Goal: Transaction & Acquisition: Purchase product/service

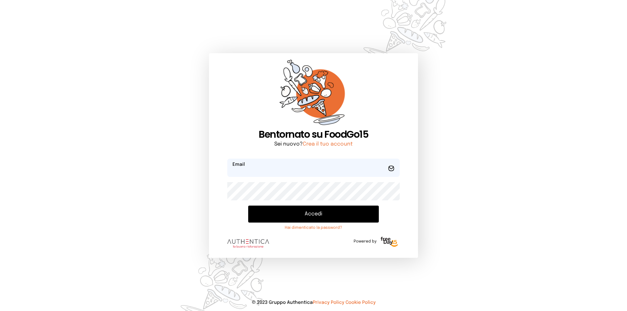
type input "**********"
click at [328, 205] on form "**********" at bounding box center [313, 205] width 173 height 93
click at [322, 208] on button "Accedi" at bounding box center [313, 214] width 131 height 17
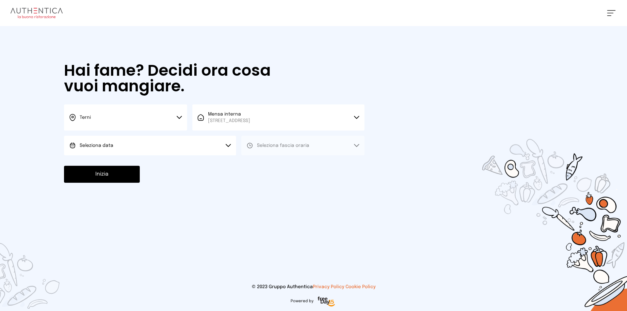
click at [133, 138] on button "Seleziona data" at bounding box center [150, 146] width 172 height 20
click at [146, 170] on li "[DATE], [DATE]" at bounding box center [150, 164] width 172 height 17
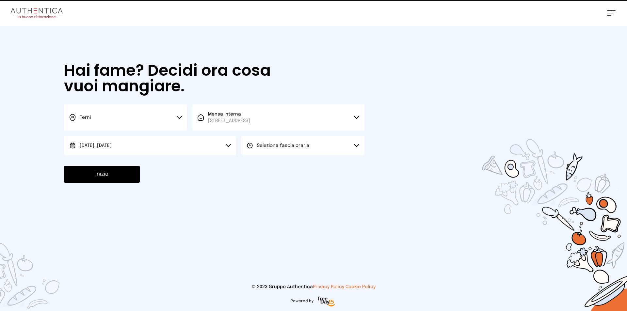
click at [280, 152] on button "Seleziona fascia oraria" at bounding box center [302, 146] width 123 height 20
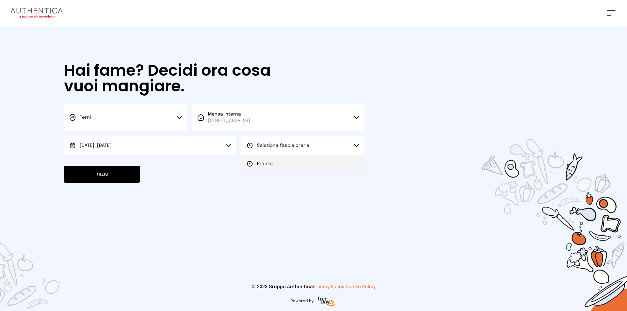
click at [280, 162] on li "Pranzo" at bounding box center [302, 164] width 123 height 17
click at [117, 166] on button "Inizia" at bounding box center [102, 174] width 76 height 17
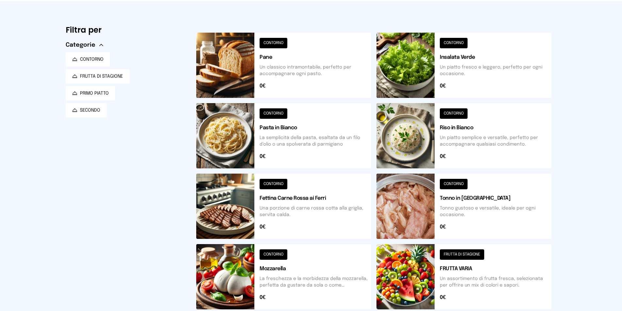
scroll to position [131, 0]
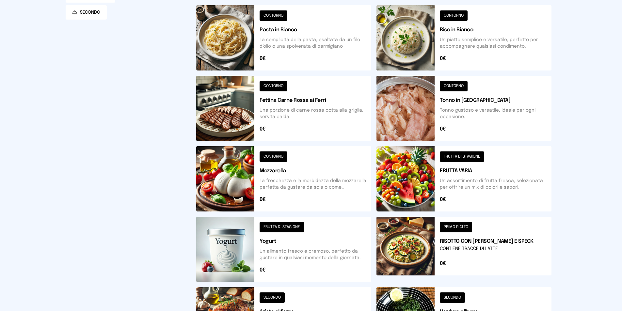
click at [395, 98] on button at bounding box center [464, 108] width 175 height 65
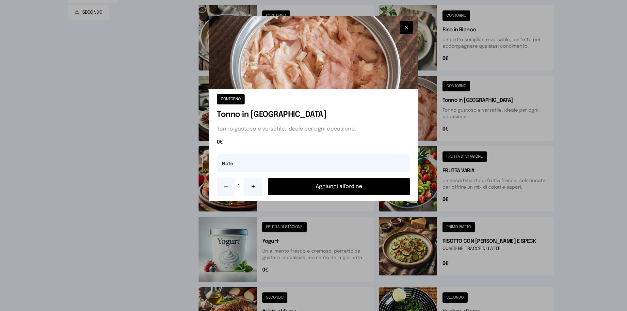
click at [257, 185] on button at bounding box center [253, 187] width 18 height 18
click at [328, 181] on button "Aggiungi all'ordine" at bounding box center [339, 186] width 142 height 17
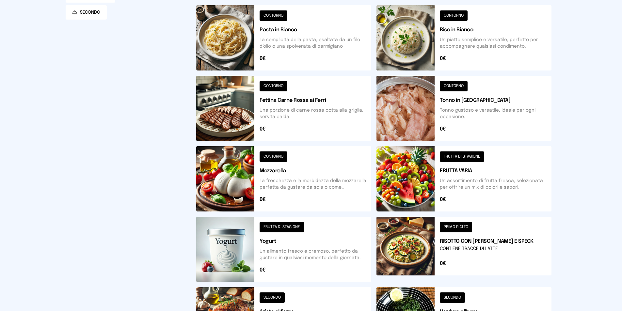
scroll to position [33, 0]
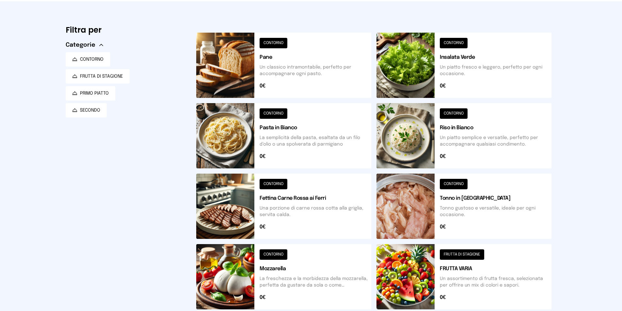
click at [466, 55] on button at bounding box center [464, 65] width 175 height 65
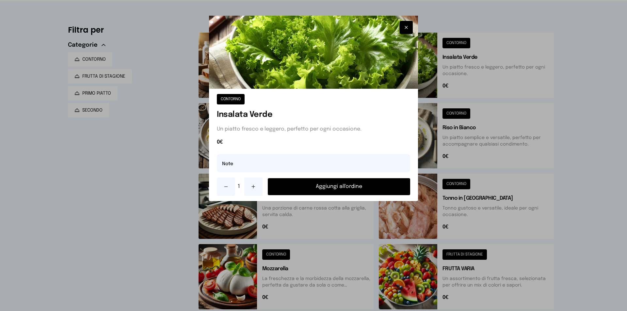
click at [357, 183] on button "Aggiungi all'ordine" at bounding box center [339, 186] width 142 height 17
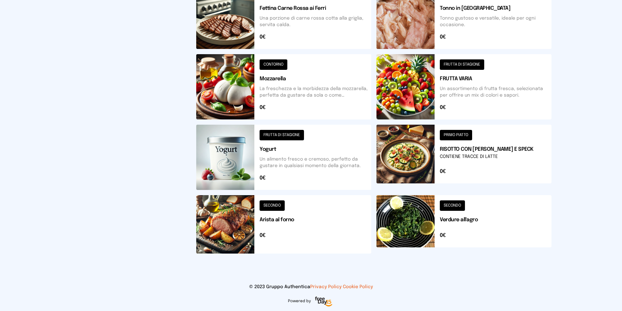
scroll to position [59, 0]
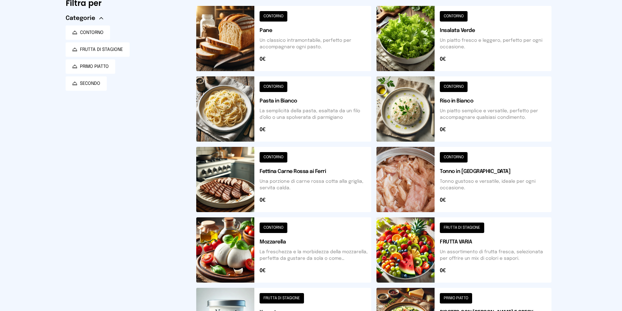
click at [324, 39] on button at bounding box center [283, 38] width 175 height 65
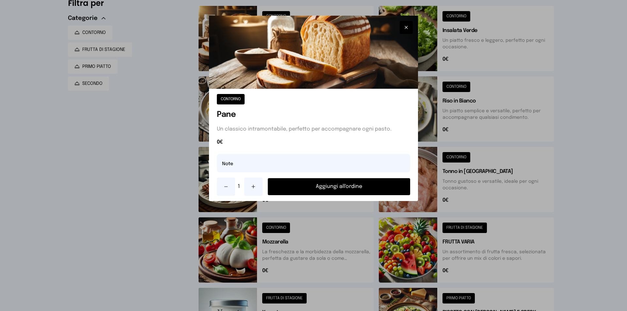
click at [346, 181] on button "Aggiungi all'ordine" at bounding box center [339, 186] width 142 height 17
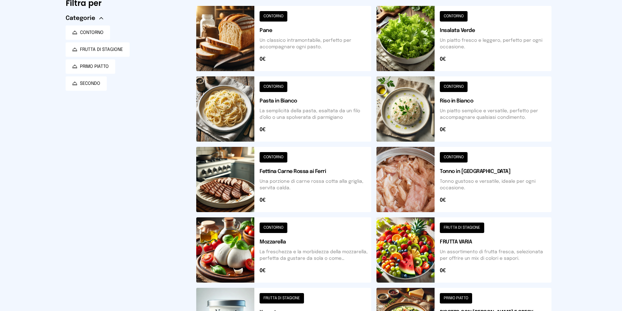
scroll to position [0, 0]
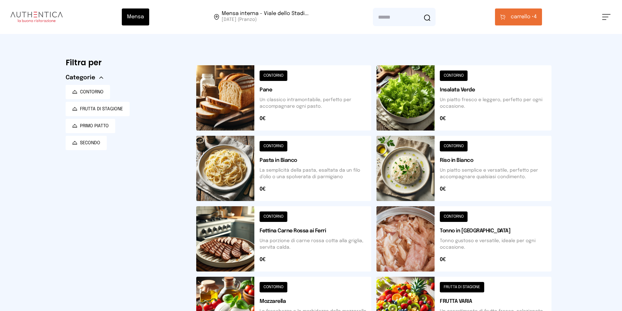
click at [525, 22] on button "carrello • 4" at bounding box center [518, 16] width 47 height 17
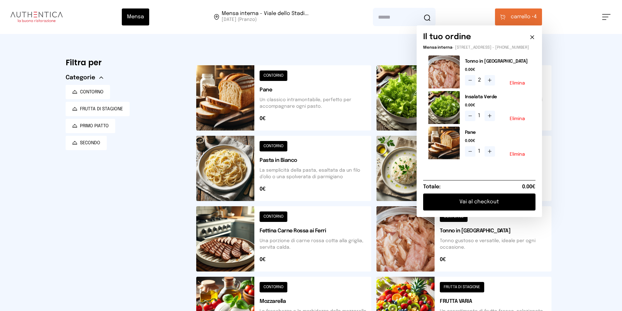
click at [469, 204] on button "Vai al checkout" at bounding box center [479, 202] width 112 height 17
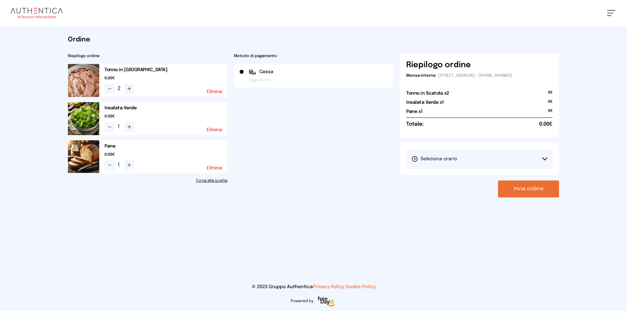
click at [468, 149] on button "Seleziona orario" at bounding box center [479, 159] width 146 height 20
click at [468, 179] on li "1° Turno (13:00 - 15:00)" at bounding box center [479, 177] width 146 height 17
click at [528, 186] on button "Invia ordine" at bounding box center [528, 189] width 61 height 17
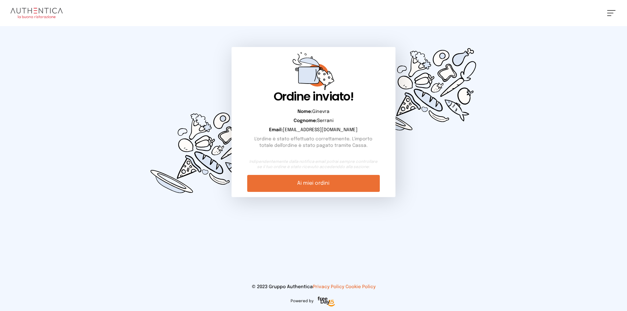
click at [44, 12] on img at bounding box center [36, 13] width 52 height 10
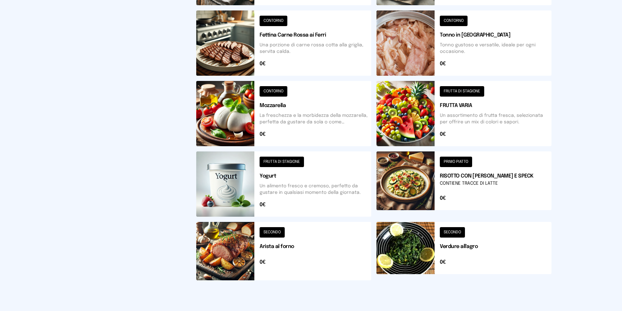
scroll to position [223, 0]
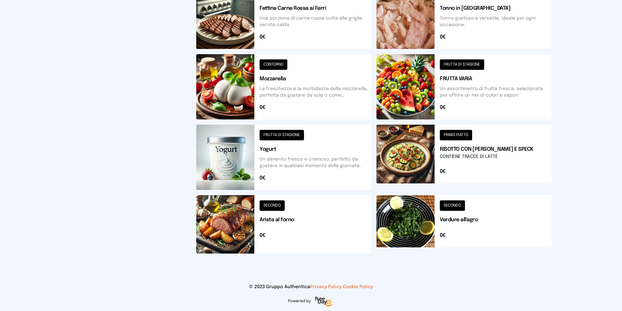
click at [412, 241] on button at bounding box center [464, 224] width 175 height 58
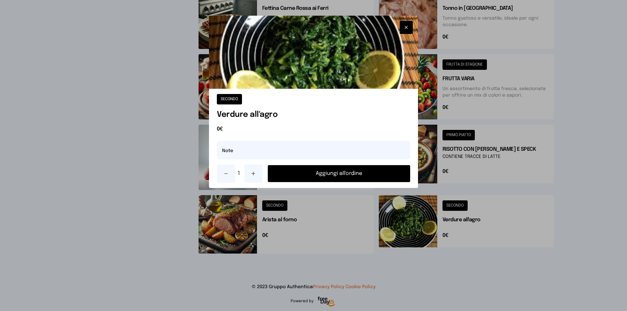
click at [322, 171] on button "Aggiungi all'ordine" at bounding box center [339, 173] width 142 height 17
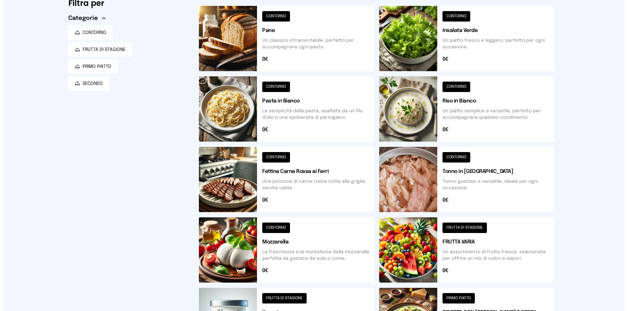
scroll to position [0, 0]
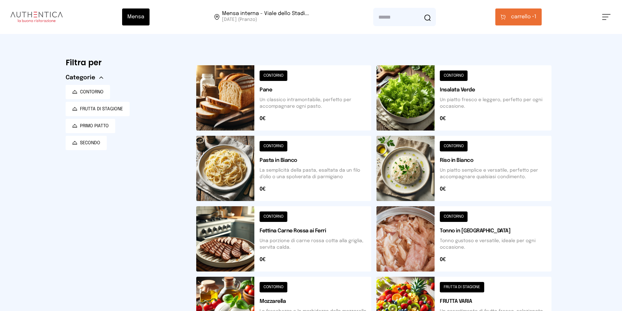
click at [537, 16] on span "carrello • 1" at bounding box center [523, 17] width 25 height 8
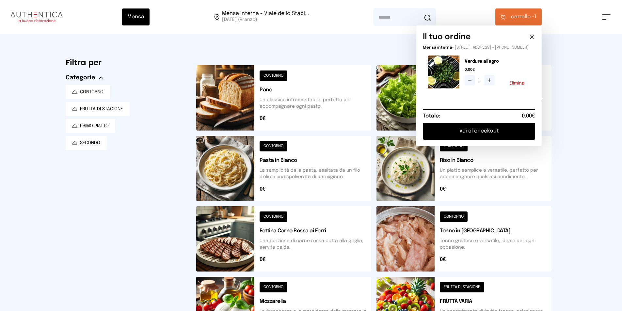
click at [466, 135] on button "Vai al checkout" at bounding box center [479, 131] width 112 height 17
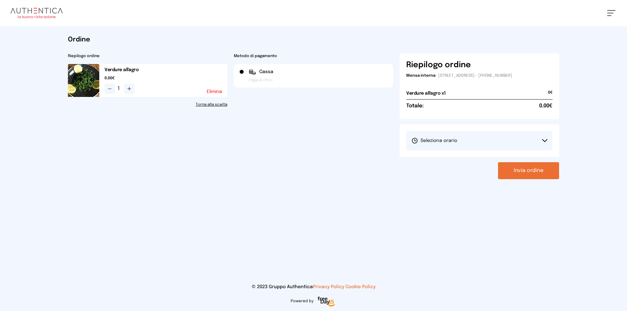
drag, startPoint x: 483, startPoint y: 145, endPoint x: 477, endPoint y: 155, distance: 10.8
click at [483, 145] on button "Seleziona orario" at bounding box center [479, 141] width 146 height 20
click at [474, 159] on li "1° Turno (13:00 - 15:00)" at bounding box center [479, 159] width 146 height 17
click at [533, 178] on button "Invia ordine" at bounding box center [528, 170] width 61 height 17
